Goal: Task Accomplishment & Management: Manage account settings

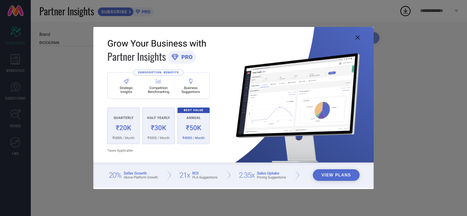
type input "All"
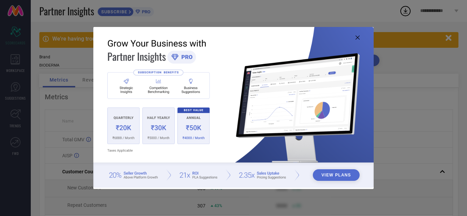
click at [360, 37] on img at bounding box center [233, 107] width 280 height 161
click at [355, 38] on img at bounding box center [233, 107] width 280 height 161
click at [358, 37] on icon at bounding box center [358, 38] width 4 height 4
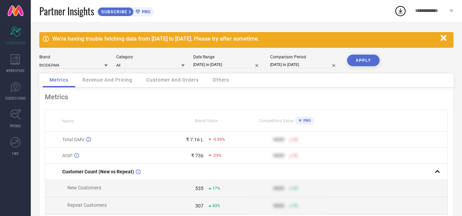
click at [209, 65] on input "[DATE] to [DATE]" at bounding box center [227, 64] width 68 height 7
select select "7"
select select "2025"
select select "8"
select select "2025"
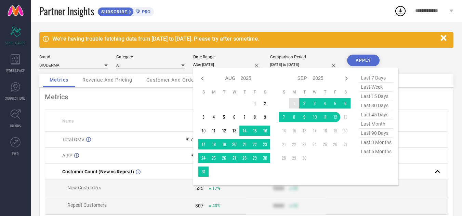
click at [294, 101] on td "1" at bounding box center [294, 103] width 10 height 10
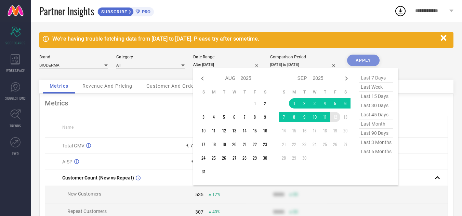
type input "[DATE] to [DATE]"
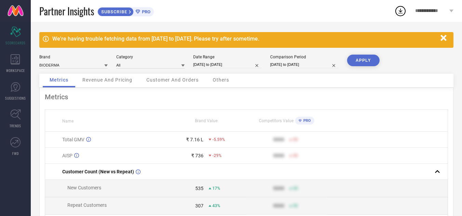
click at [366, 60] on button "APPLY" at bounding box center [363, 61] width 32 height 12
click at [423, 10] on span "**********" at bounding box center [431, 11] width 32 height 6
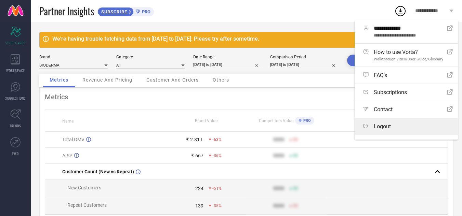
click at [388, 121] on label "Logout" at bounding box center [406, 126] width 103 height 17
click at [0, 0] on button "Logout" at bounding box center [0, 0] width 0 height 0
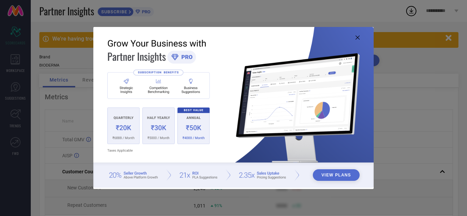
drag, startPoint x: 361, startPoint y: 35, endPoint x: 356, endPoint y: 37, distance: 5.4
click at [361, 35] on img at bounding box center [233, 107] width 280 height 161
click at [356, 37] on icon at bounding box center [358, 38] width 4 height 4
